Goal: Task Accomplishment & Management: Manage account settings

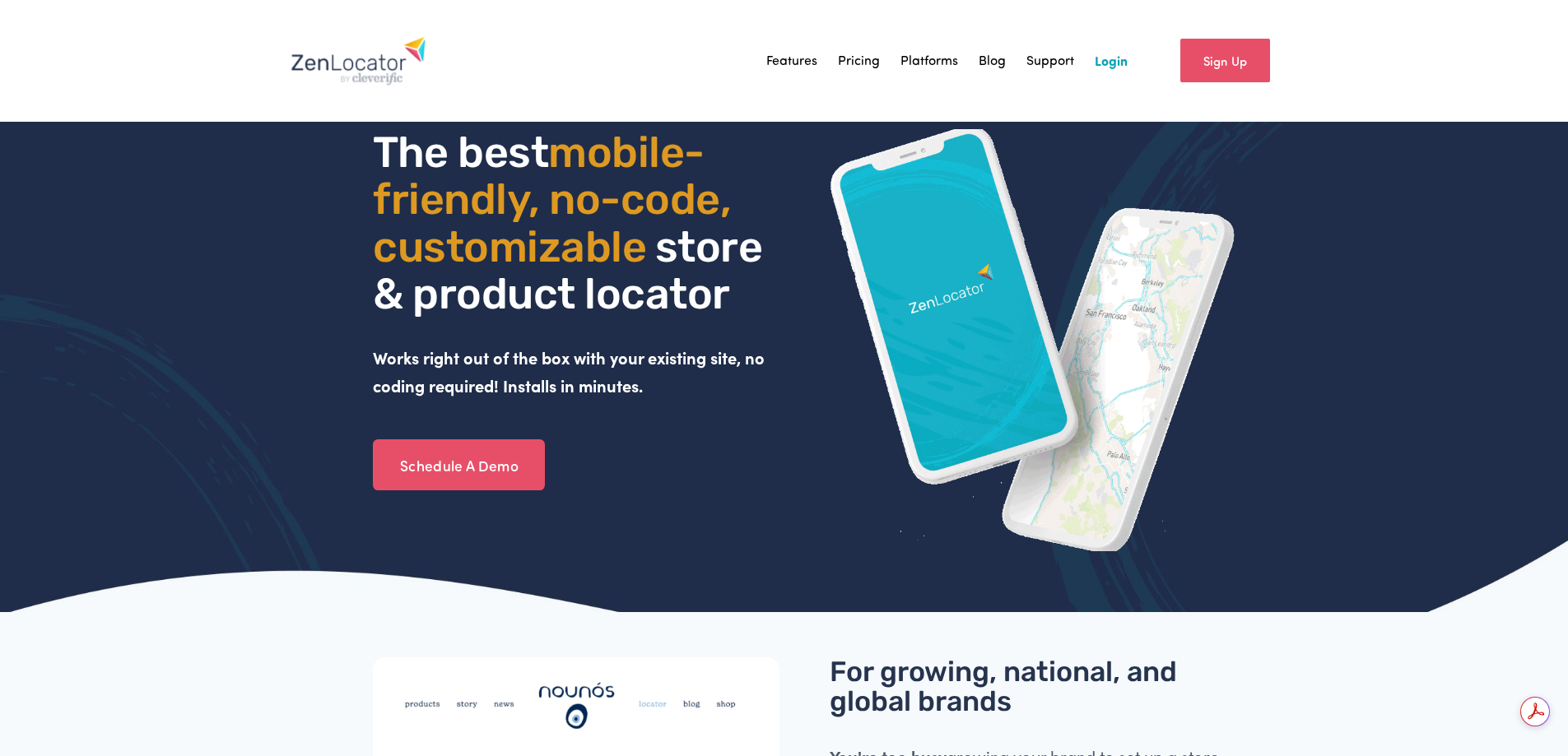
click at [1108, 60] on link "Login" at bounding box center [1111, 60] width 33 height 25
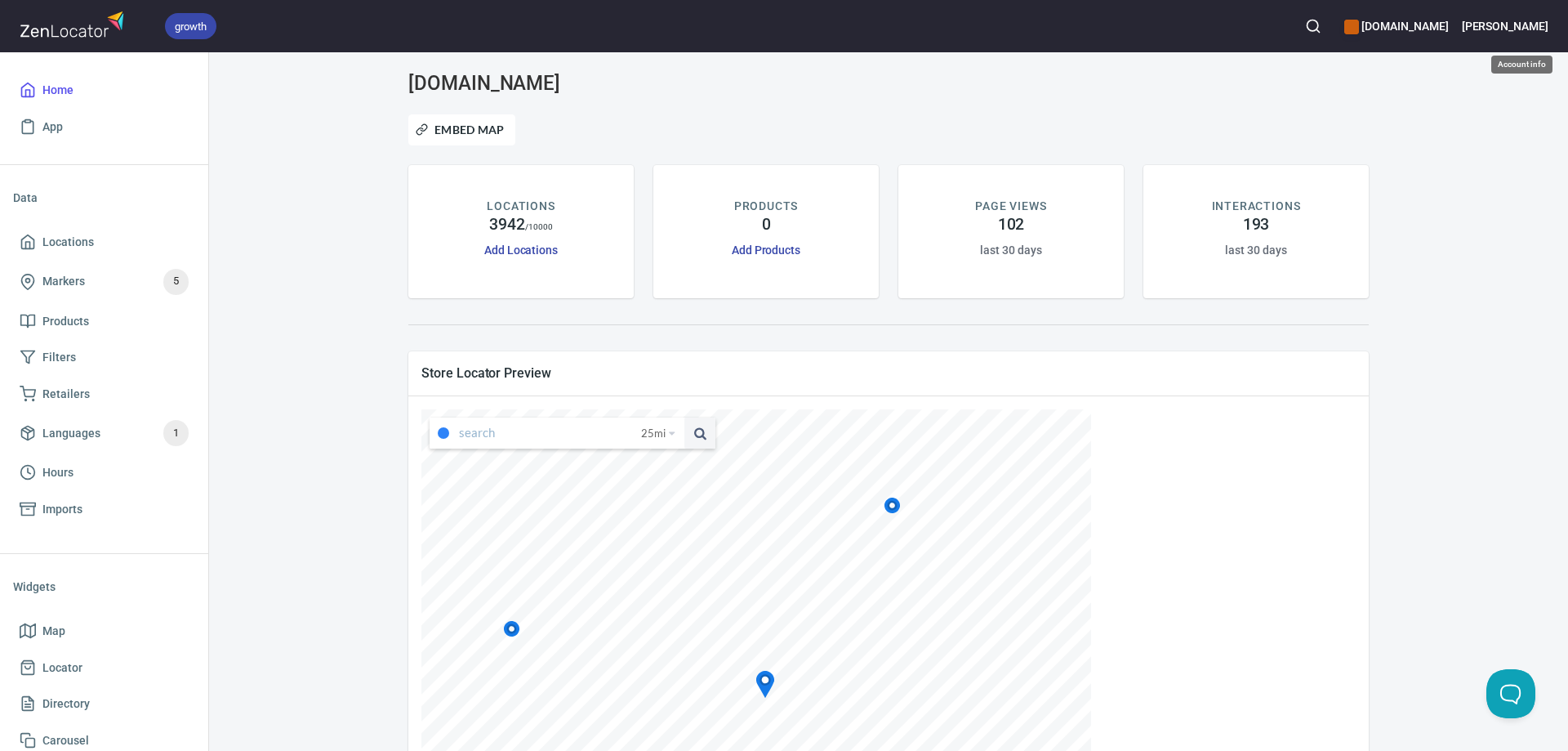
click at [1541, 25] on h6 "[PERSON_NAME]" at bounding box center [1505, 26] width 87 height 18
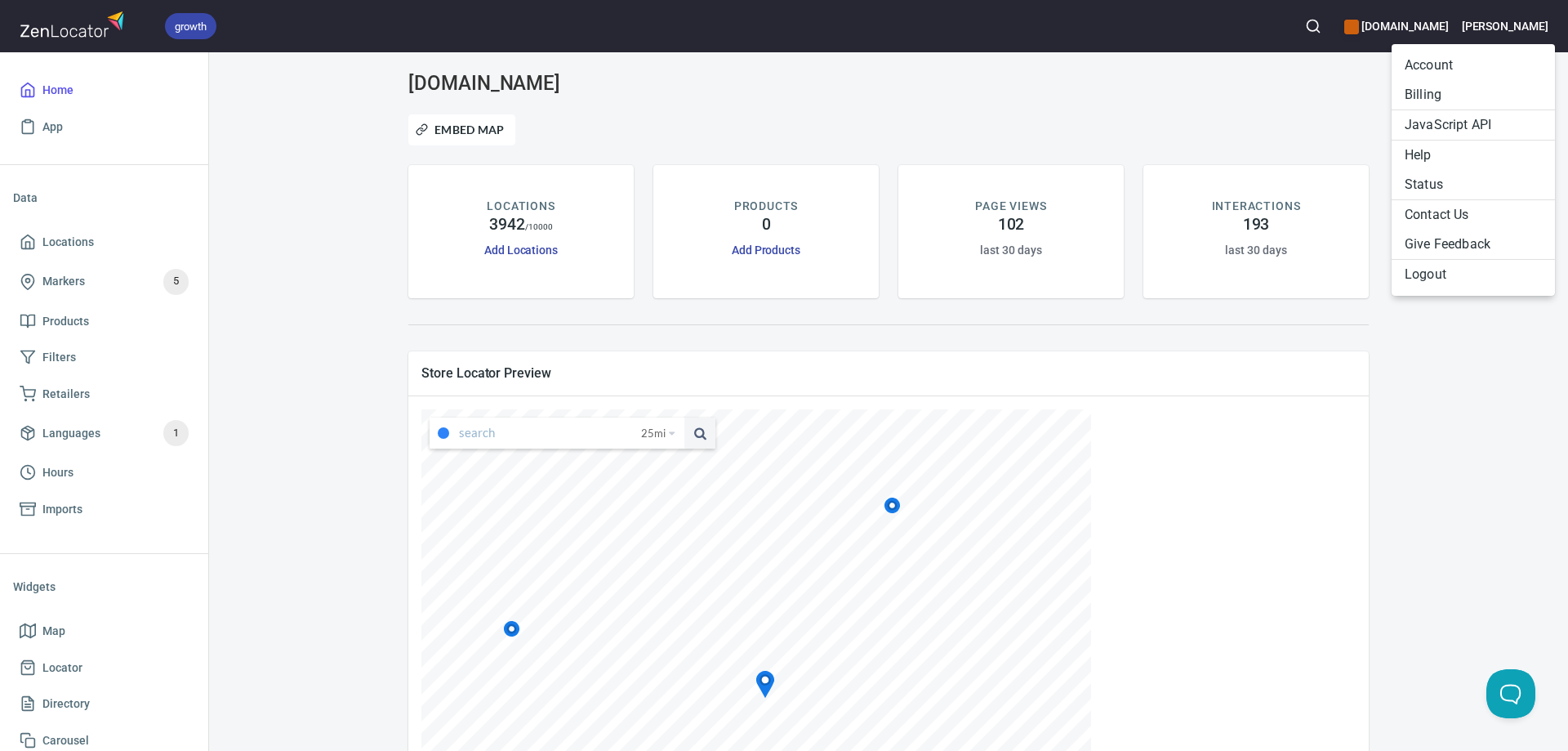
click at [1420, 93] on li "Billing" at bounding box center [1473, 94] width 163 height 29
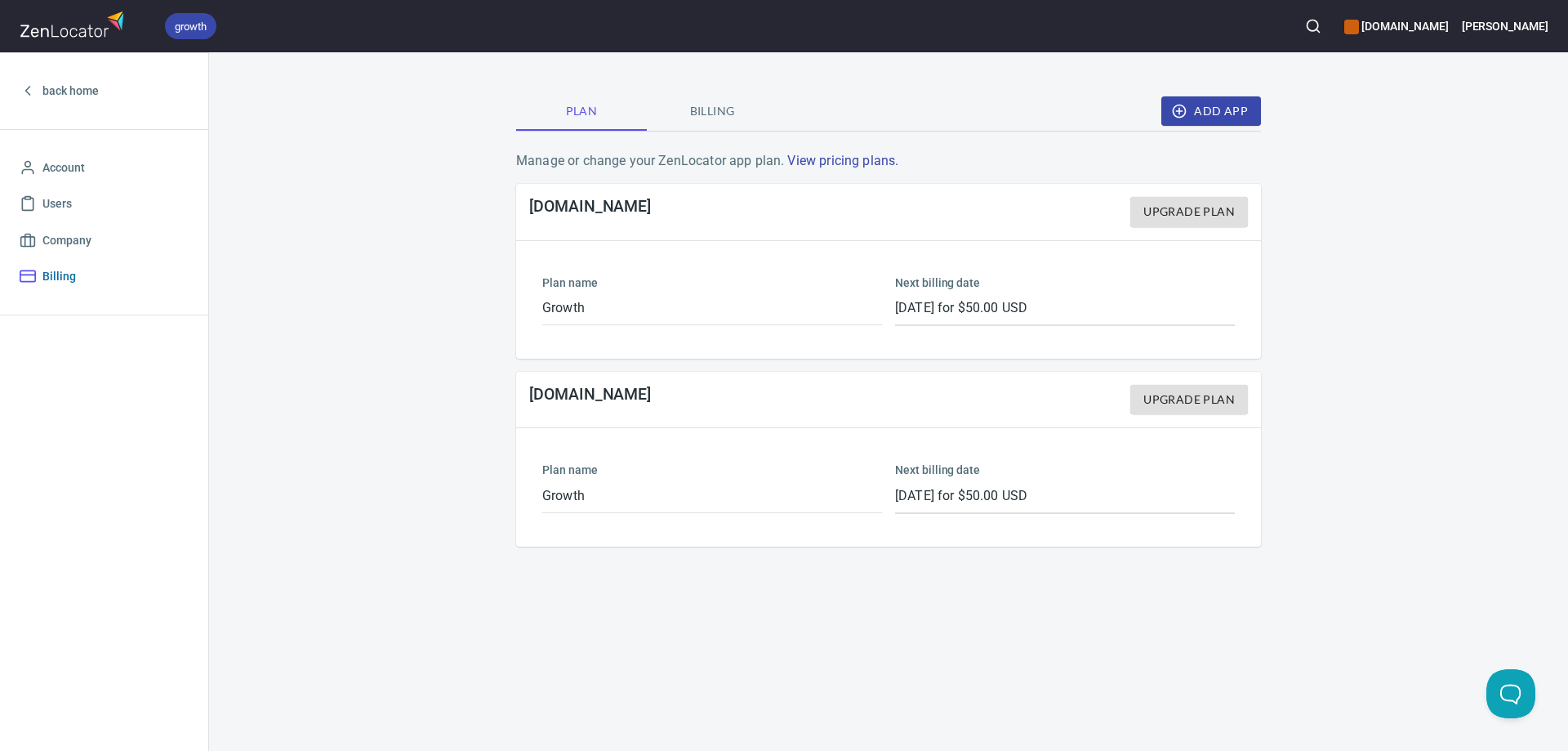
click at [48, 274] on span "Billing" at bounding box center [59, 276] width 33 height 21
click at [55, 272] on span "Billing" at bounding box center [59, 276] width 33 height 21
click at [725, 108] on span "Billing" at bounding box center [711, 112] width 111 height 21
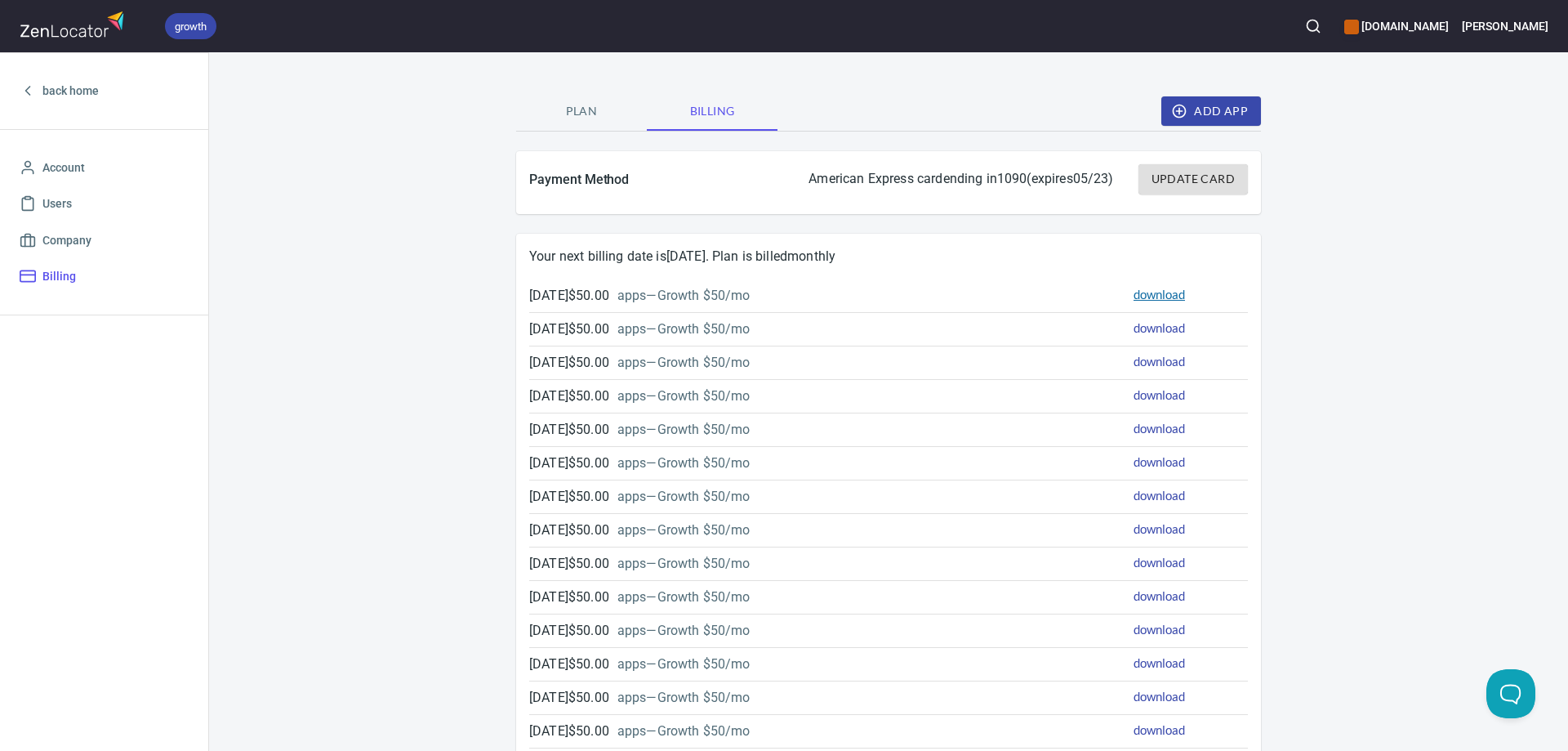
click at [1146, 299] on link "download" at bounding box center [1159, 294] width 51 height 15
